Goal: Task Accomplishment & Management: Use online tool/utility

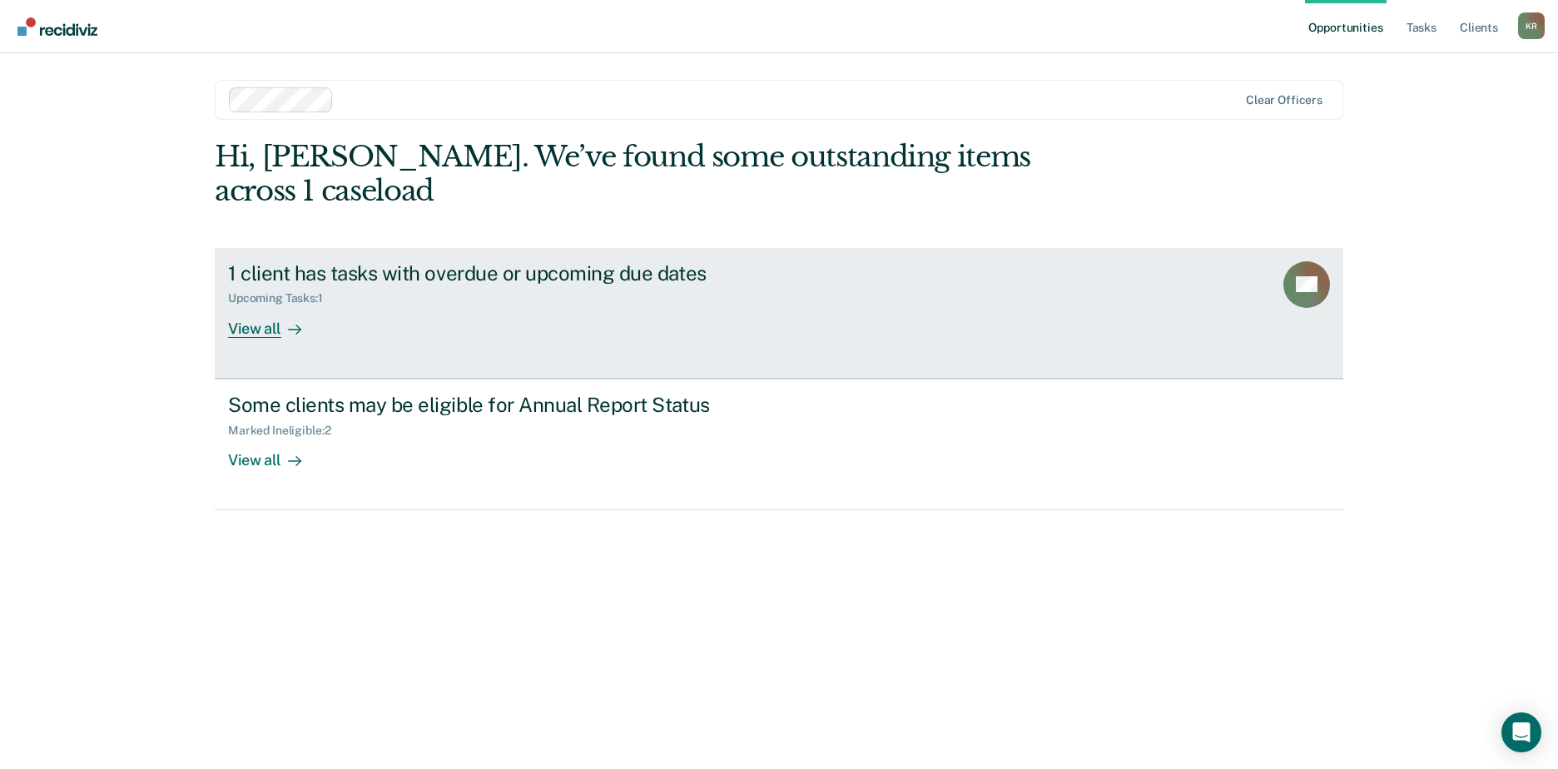
click at [261, 305] on div "View all" at bounding box center [274, 321] width 93 height 32
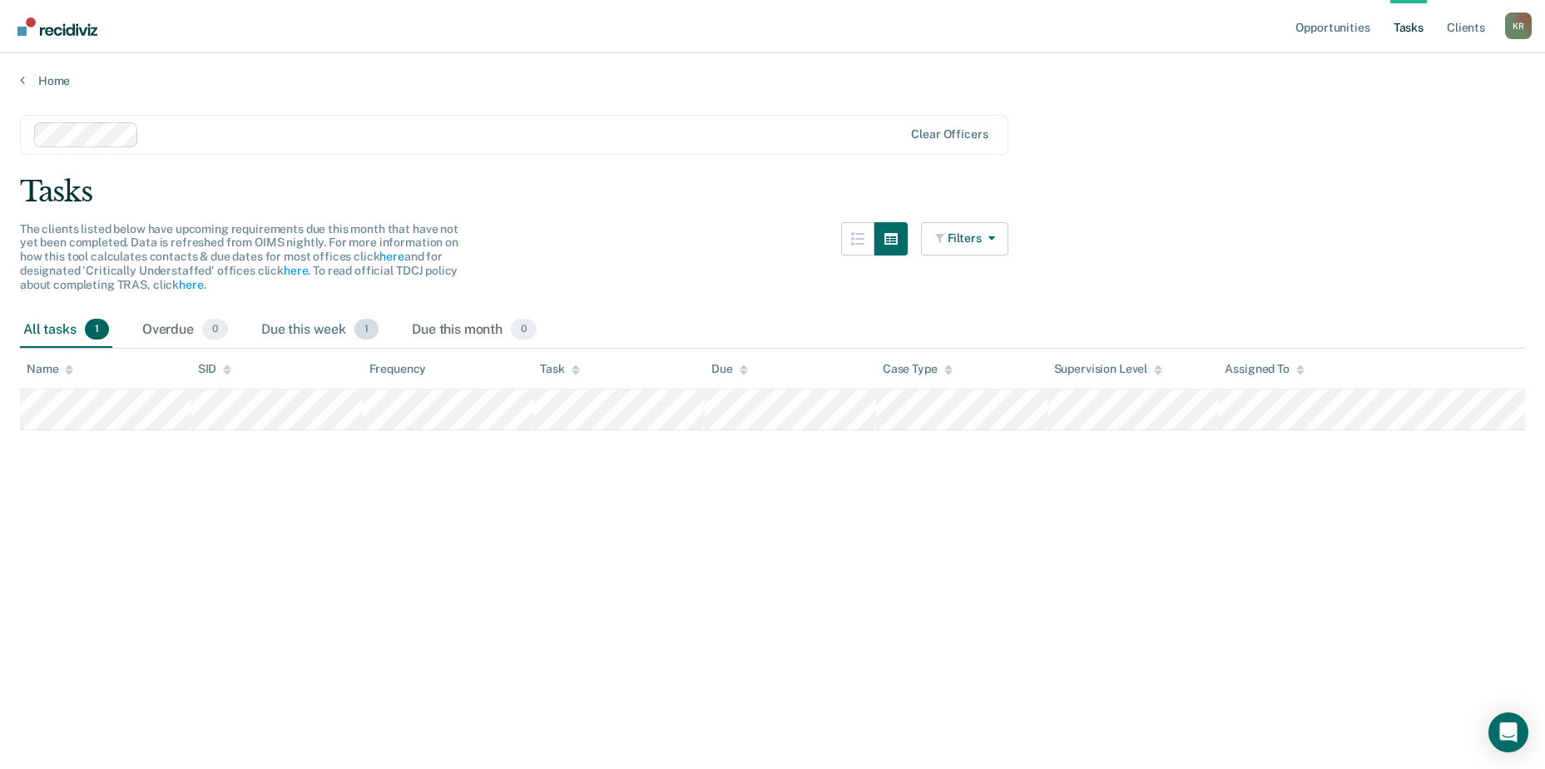
click at [320, 320] on div "Due this week 1" at bounding box center [320, 330] width 124 height 37
click at [61, 334] on div "All tasks 1" at bounding box center [66, 330] width 92 height 37
click at [331, 342] on div "Due this week 1" at bounding box center [320, 330] width 124 height 37
